Goal: Find specific fact: Find specific fact

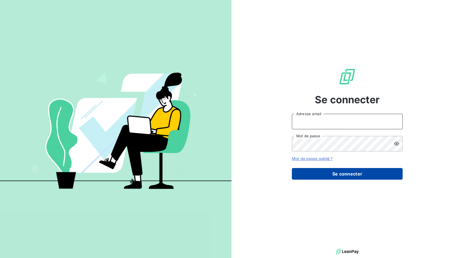
type input "[EMAIL_ADDRESS][DOMAIN_NAME]"
click at [318, 170] on button "Se connecter" at bounding box center [347, 174] width 111 height 12
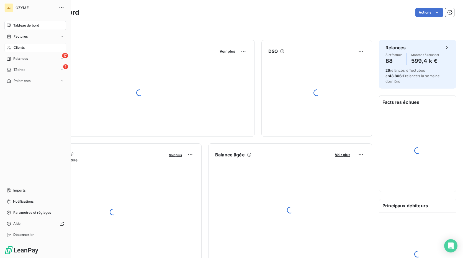
click at [21, 48] on span "Clients" at bounding box center [19, 47] width 11 height 5
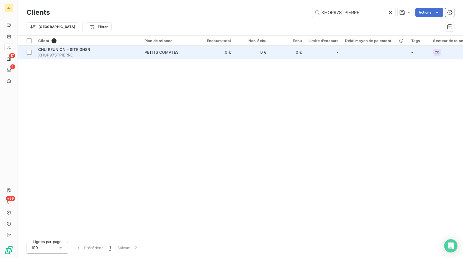
type input "XHOP97STPIERRE"
click at [351, 52] on td at bounding box center [375, 52] width 66 height 13
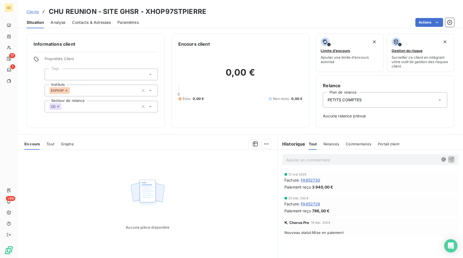
click at [61, 24] on span "Analyse" at bounding box center [58, 23] width 15 height 6
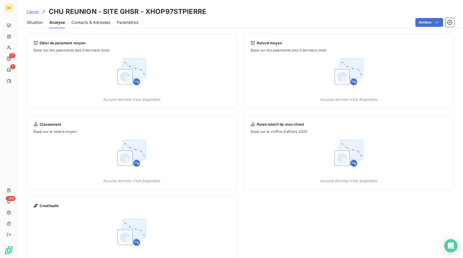
click at [83, 23] on span "Contacts & Adresses" at bounding box center [90, 23] width 39 height 6
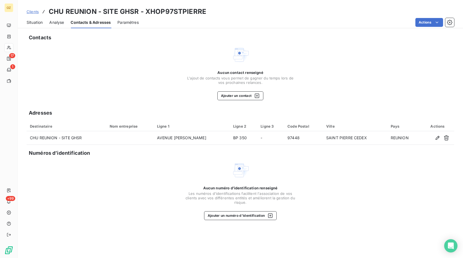
click at [31, 23] on span "Situation" at bounding box center [35, 23] width 16 height 6
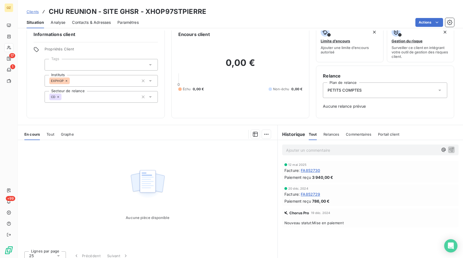
scroll to position [15, 0]
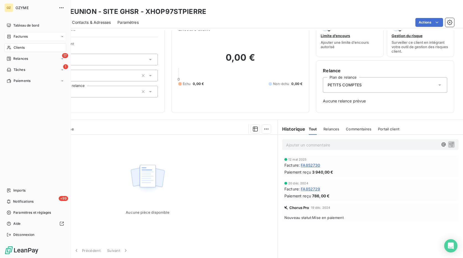
click at [23, 40] on div "Factures" at bounding box center [35, 36] width 62 height 9
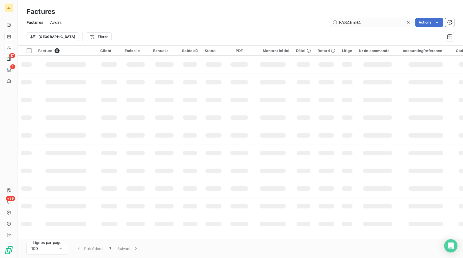
drag, startPoint x: 350, startPoint y: 21, endPoint x: 370, endPoint y: 18, distance: 20.4
click at [369, 18] on input "FA846594" at bounding box center [371, 22] width 83 height 9
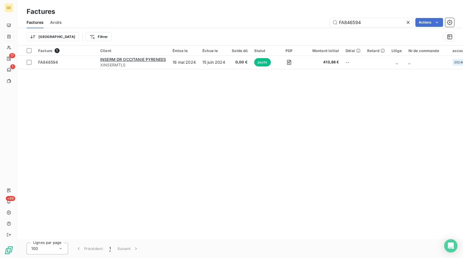
click at [406, 23] on icon at bounding box center [408, 23] width 6 height 6
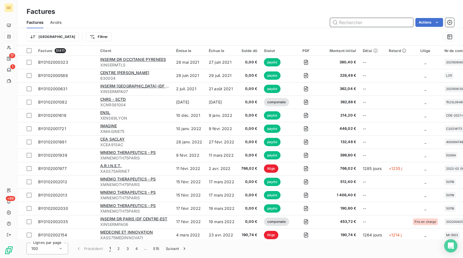
paste input "XHOP97STPIERRE"
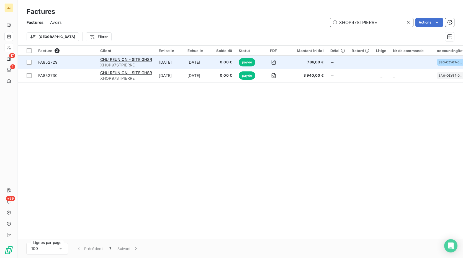
type input "XHOP97STPIERRE"
click at [75, 68] on td "FA852729" at bounding box center [66, 62] width 62 height 13
click at [189, 65] on td "31 oct. 2024" at bounding box center [198, 62] width 29 height 13
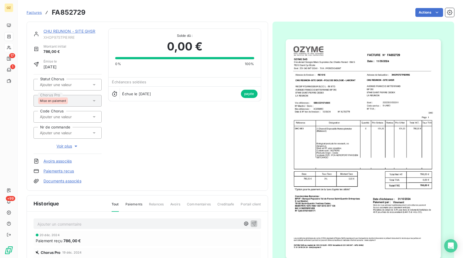
click at [77, 9] on h3 "FA852729" at bounding box center [69, 12] width 34 height 10
copy h3 "FA852729"
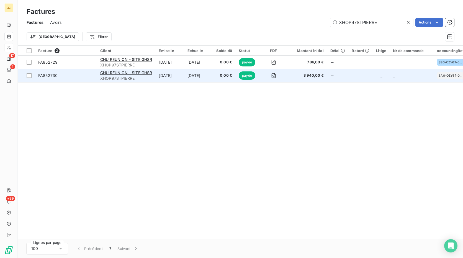
click at [46, 71] on td "FA852730" at bounding box center [66, 75] width 62 height 13
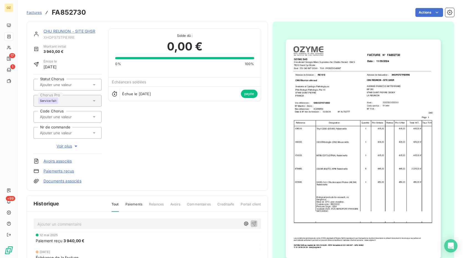
click at [76, 11] on h3 "FA852730" at bounding box center [69, 12] width 34 height 10
copy h3 "FA852730"
